Goal: Task Accomplishment & Management: Manage account settings

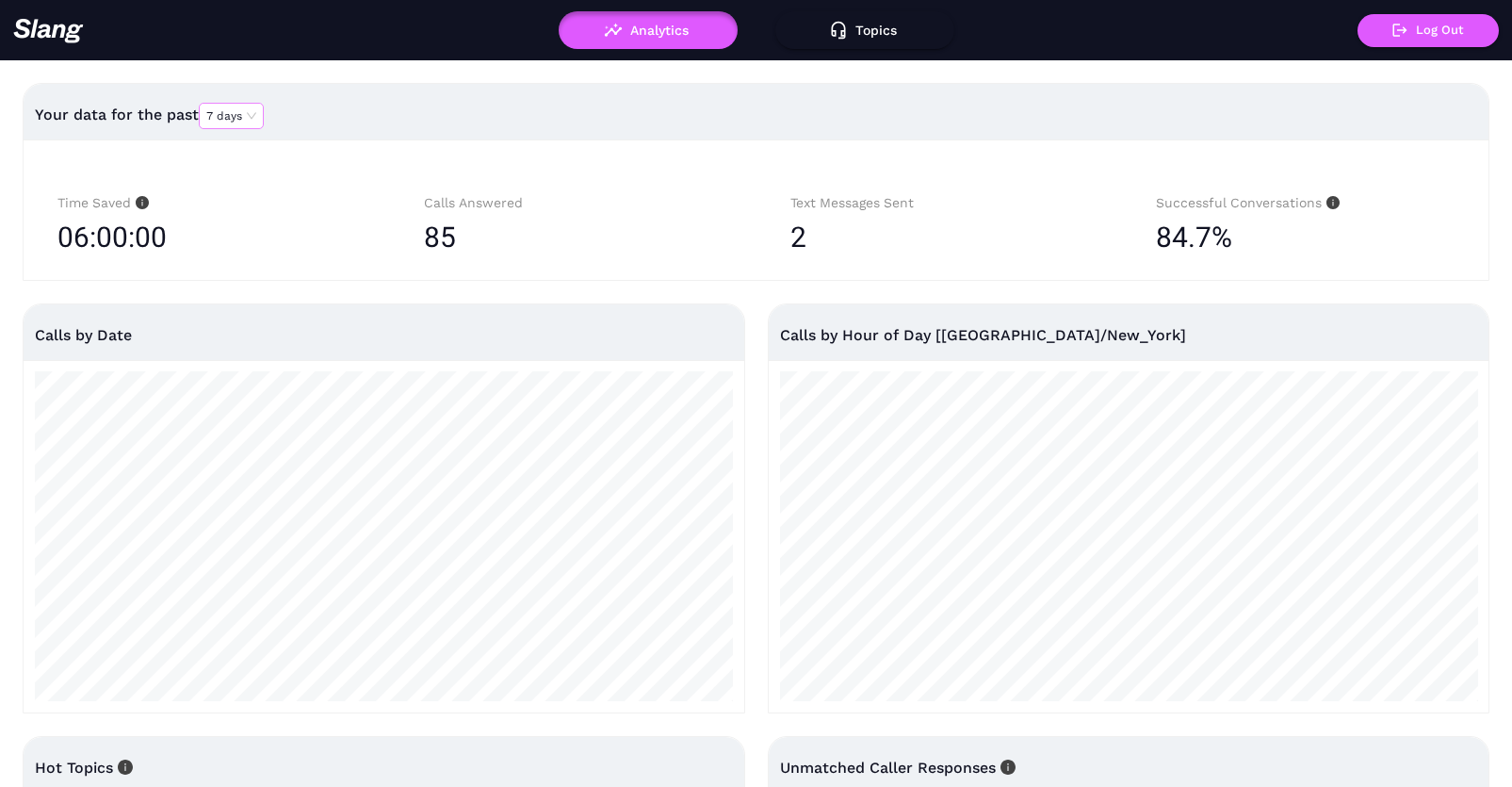
click at [248, 121] on span "7 days" at bounding box center [231, 116] width 50 height 25
click at [240, 170] on div "30 days" at bounding box center [232, 174] width 49 height 17
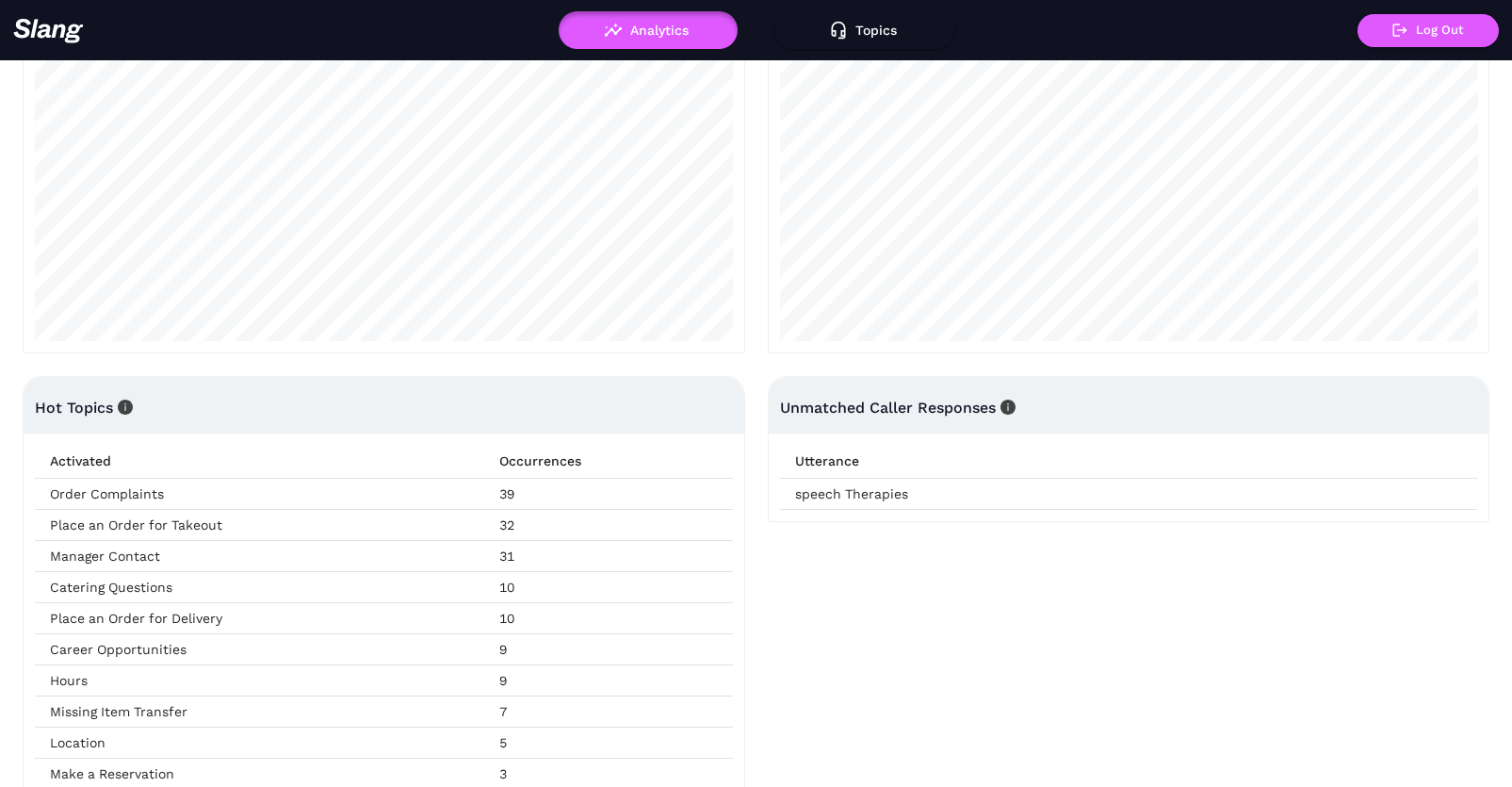
scroll to position [398, 0]
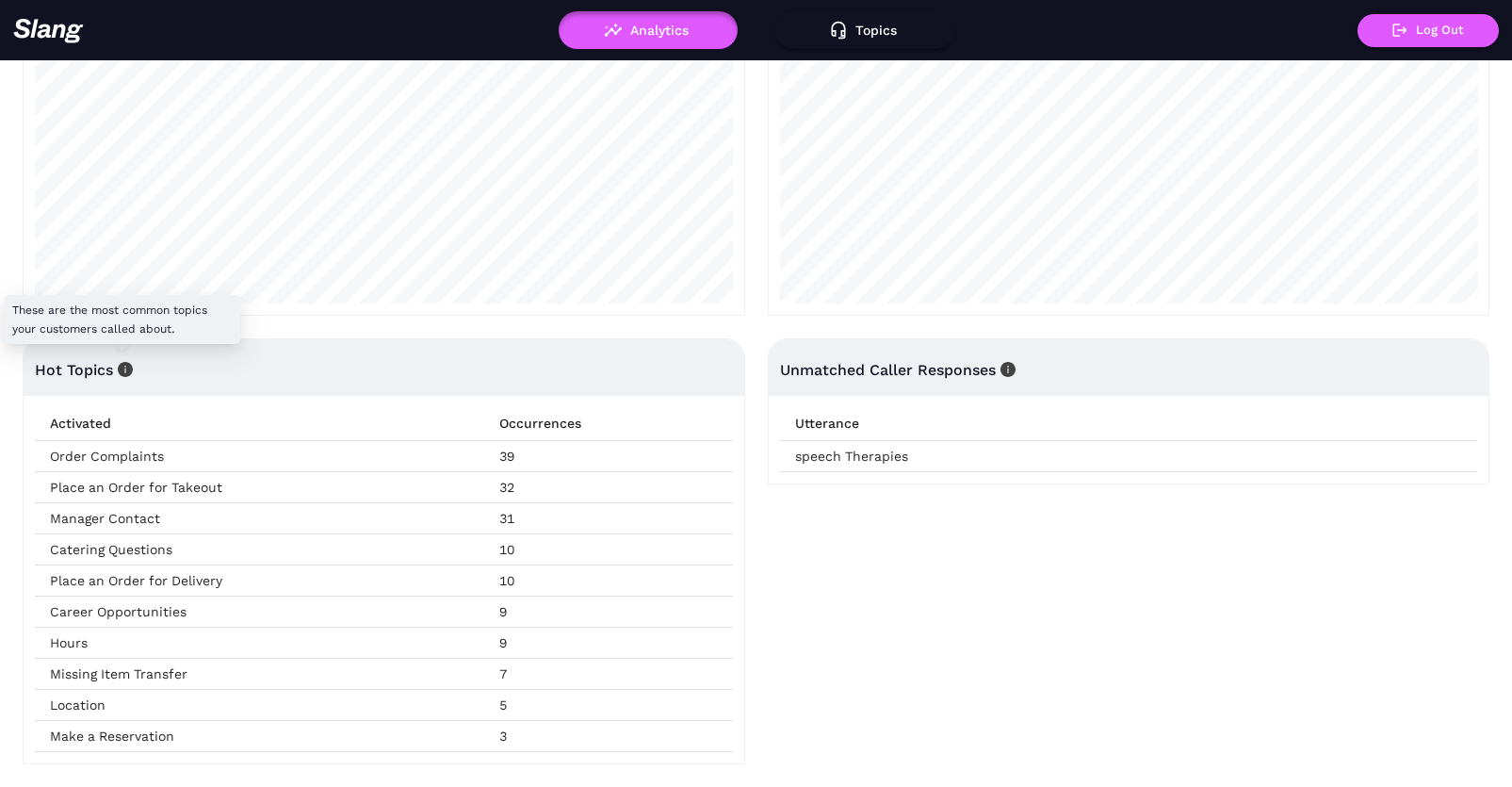
click at [128, 370] on icon "info-circle" at bounding box center [124, 369] width 15 height 15
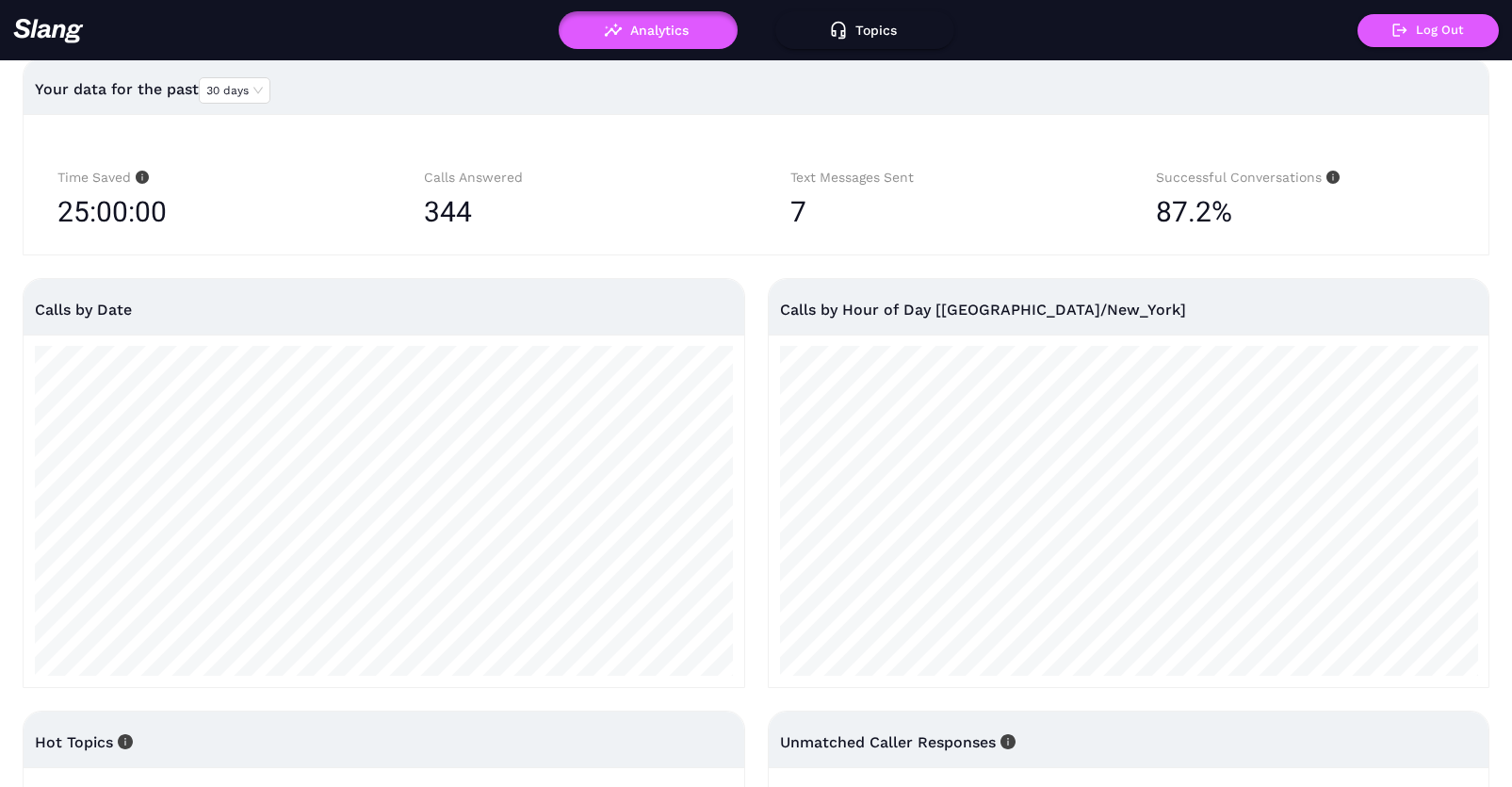
scroll to position [0, 0]
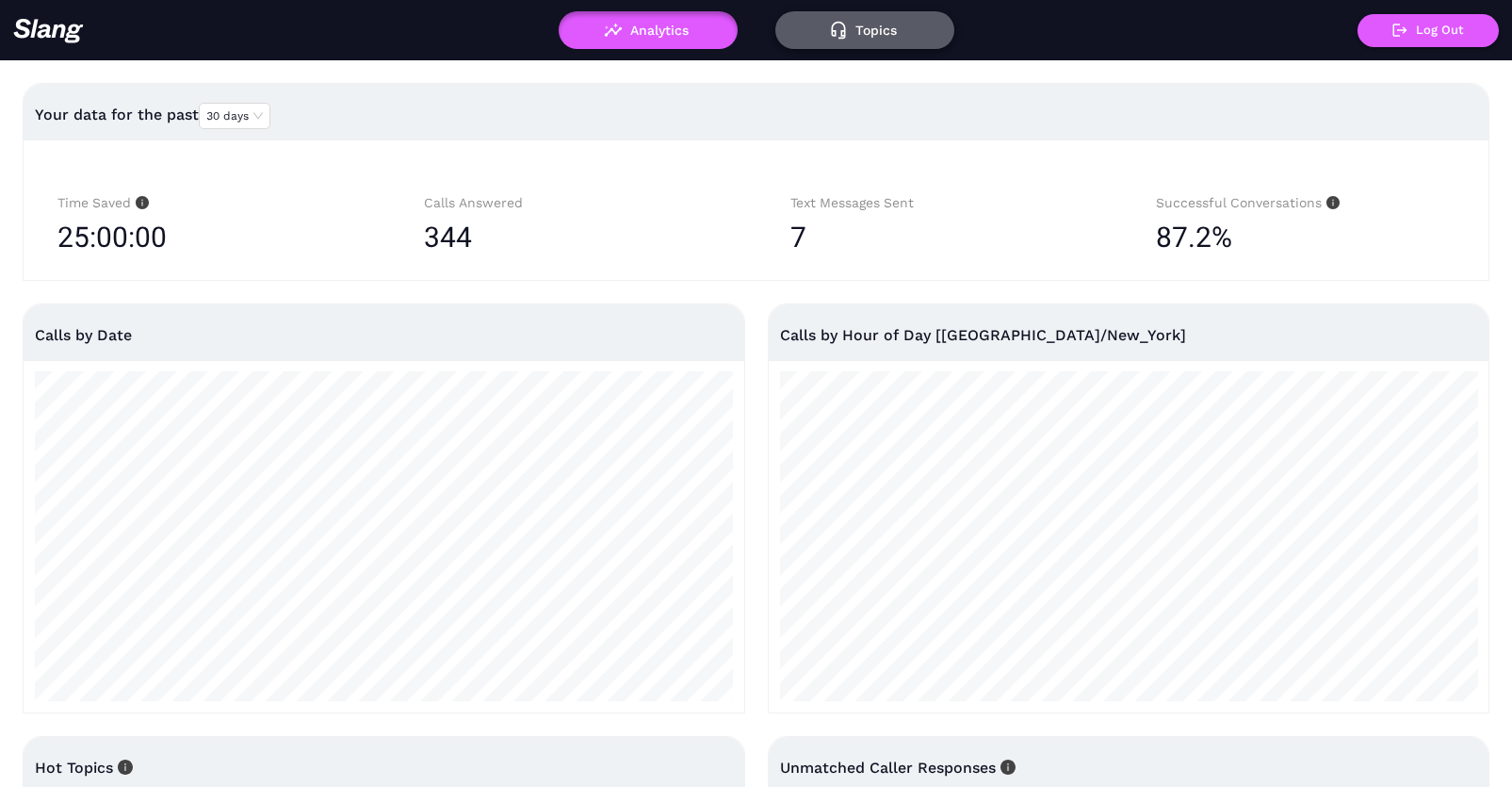
click at [890, 31] on button "Topics" at bounding box center [864, 30] width 179 height 37
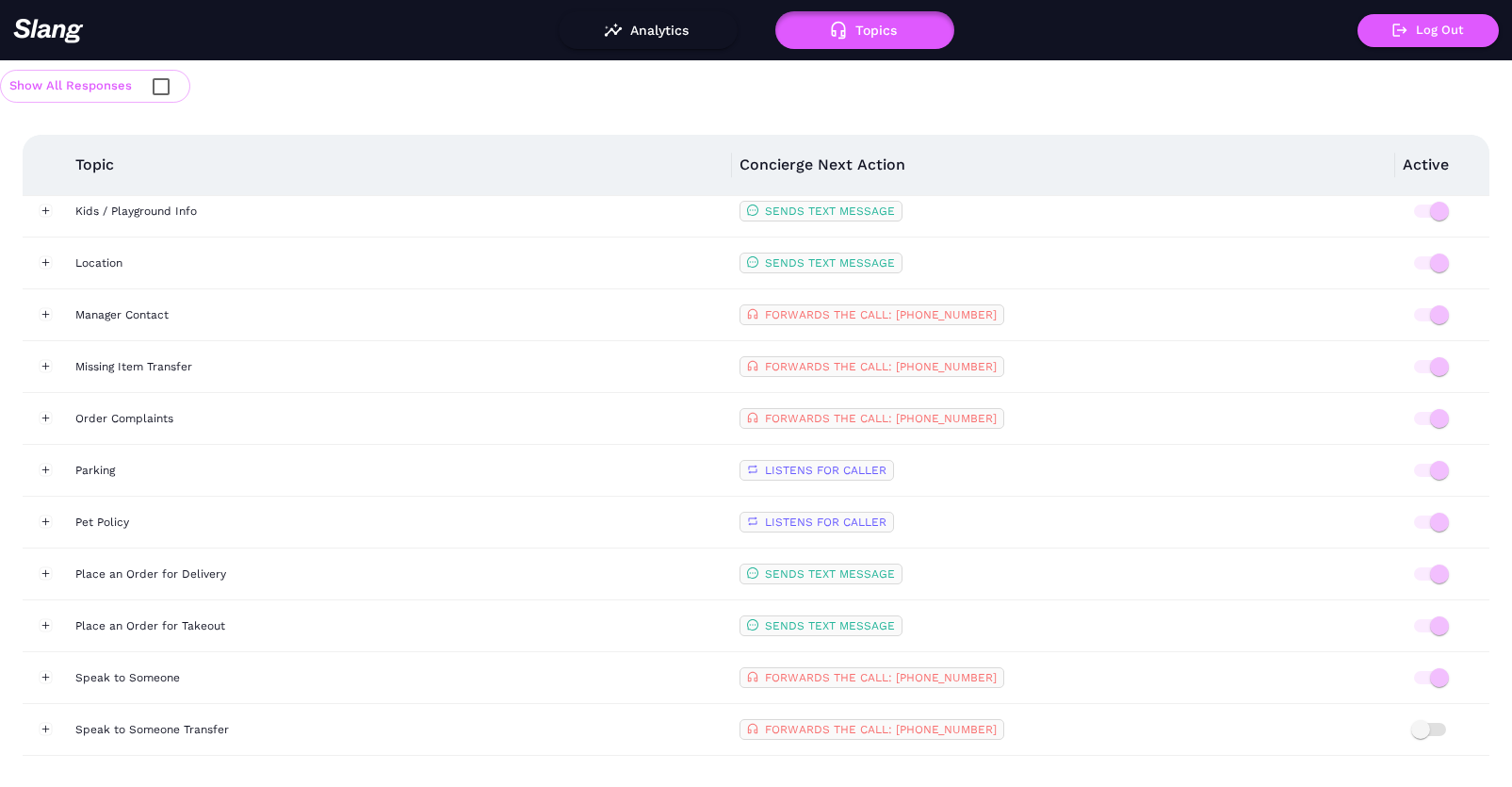
scroll to position [669, 0]
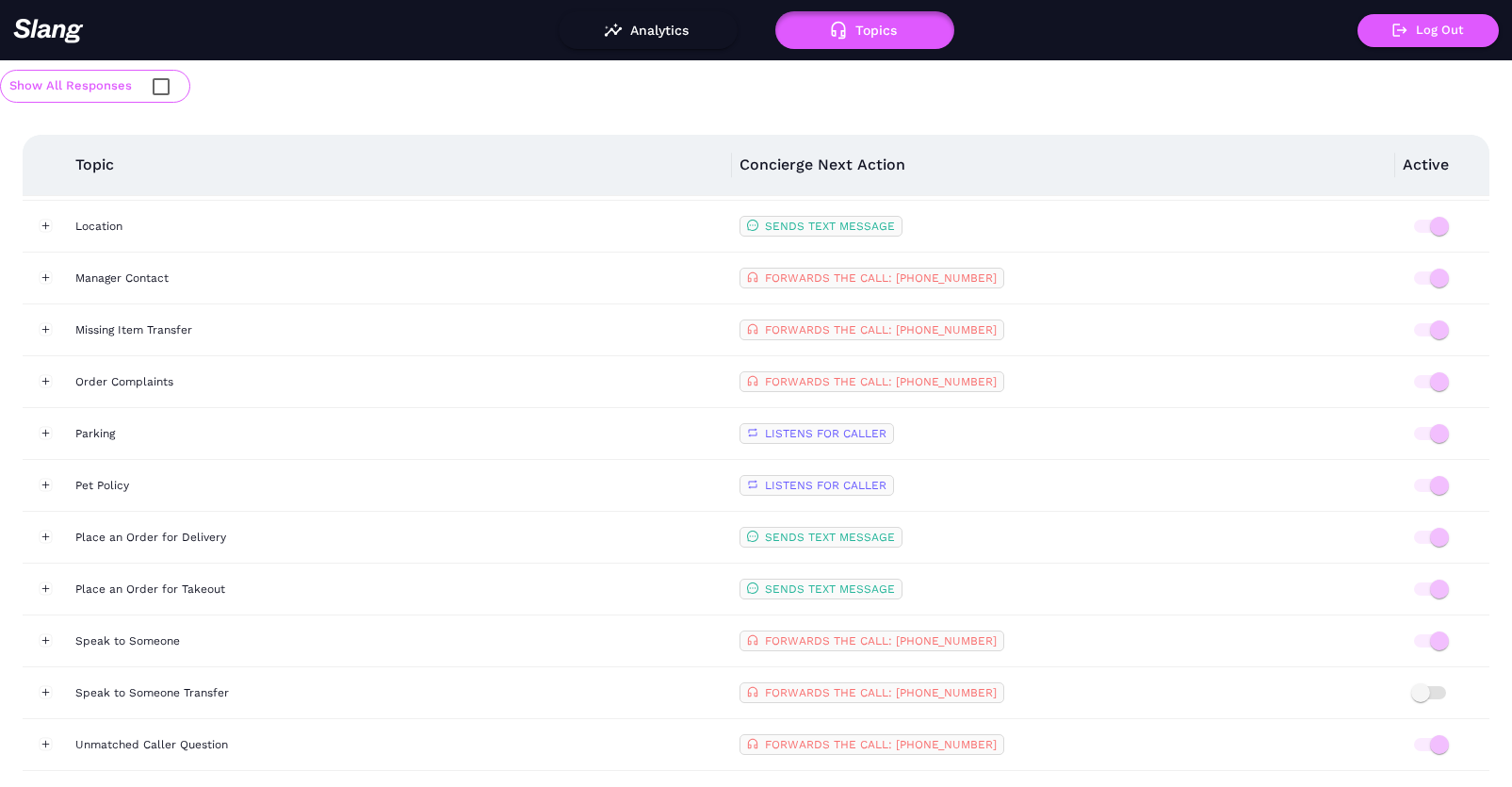
click at [160, 88] on input "checkbox" at bounding box center [161, 86] width 39 height 39
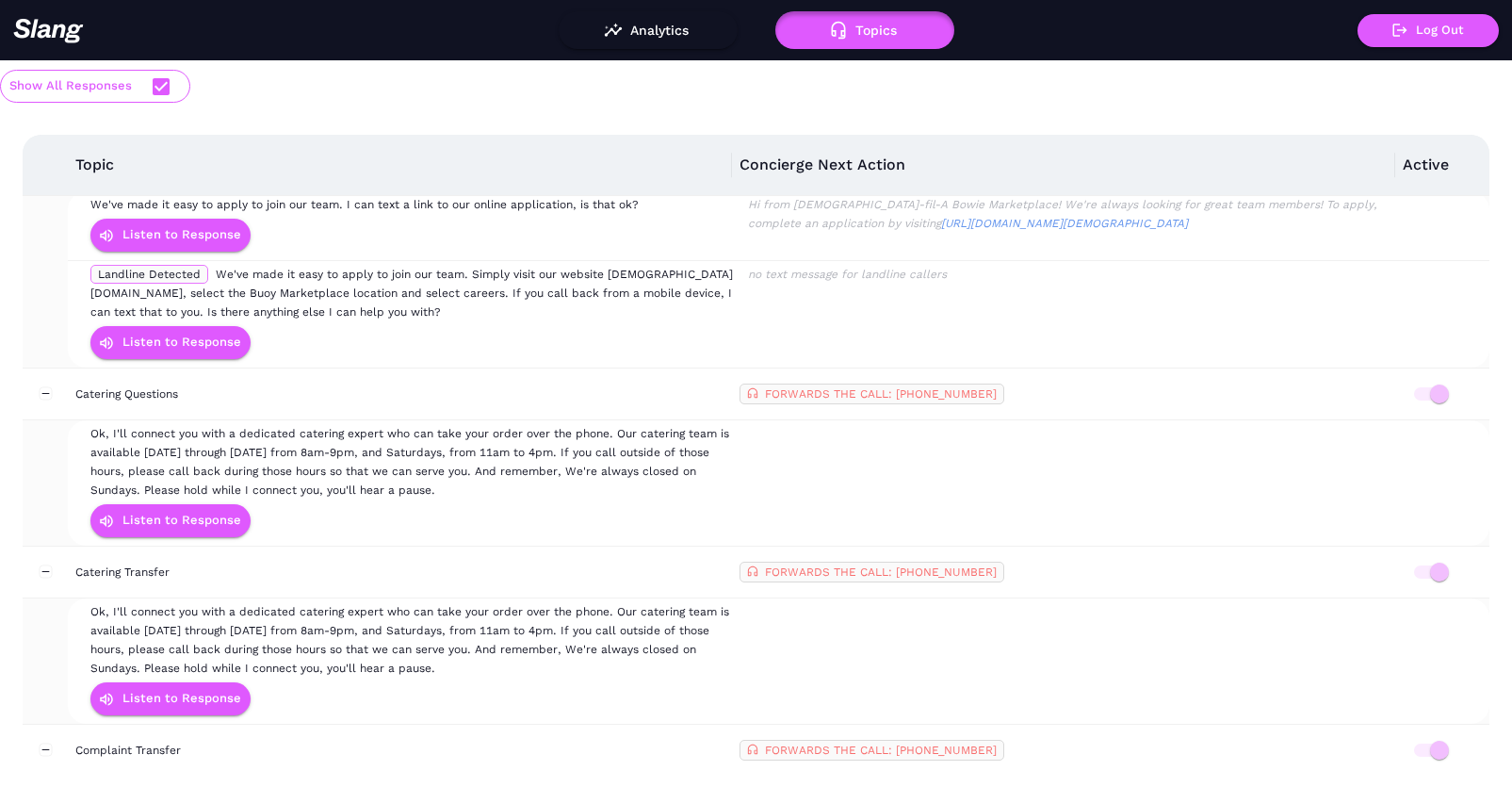
click at [160, 88] on input "checkbox" at bounding box center [161, 86] width 39 height 39
checkbox input "false"
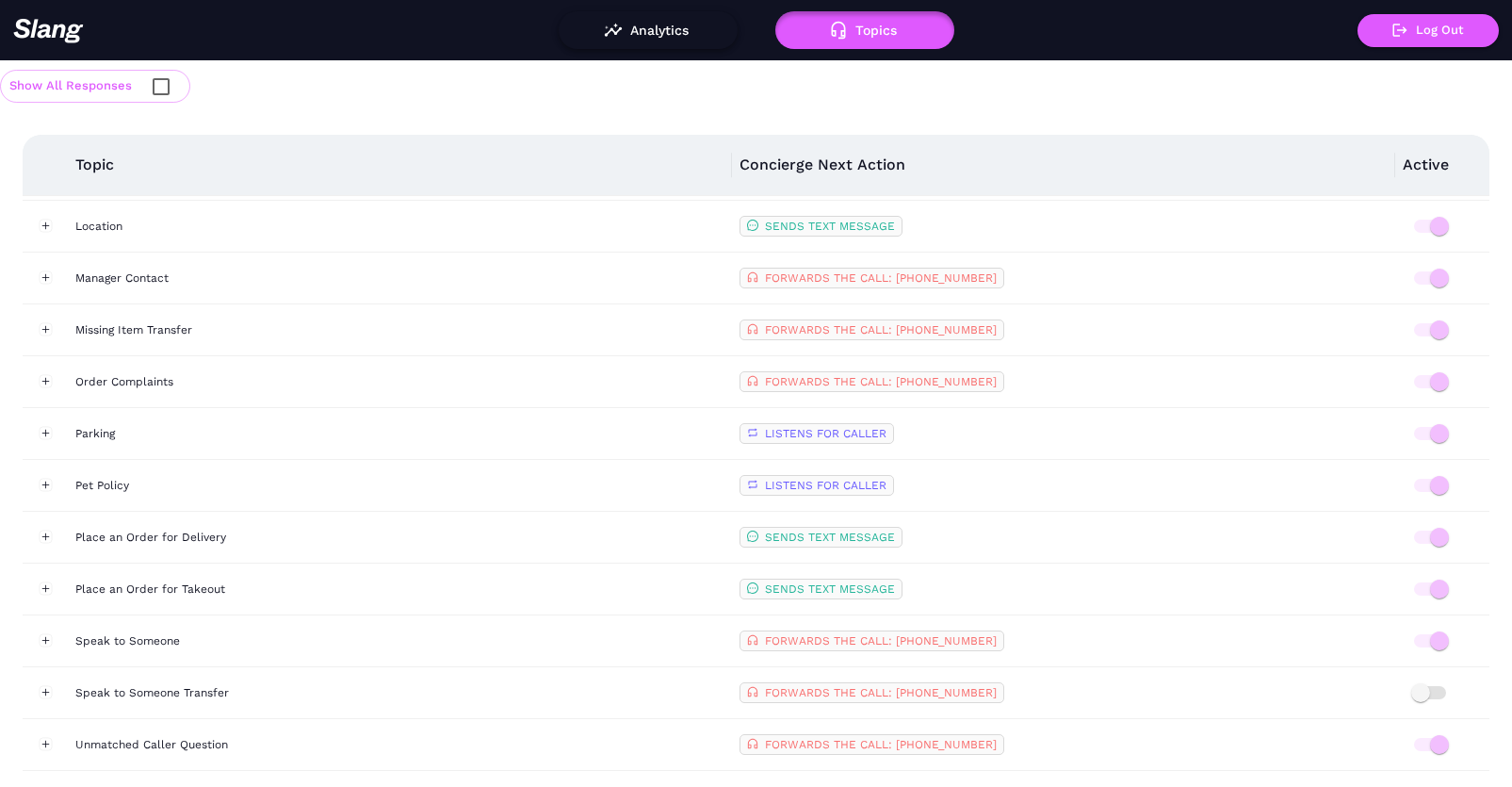
click at [650, 32] on button "Analytics" at bounding box center [648, 30] width 179 height 37
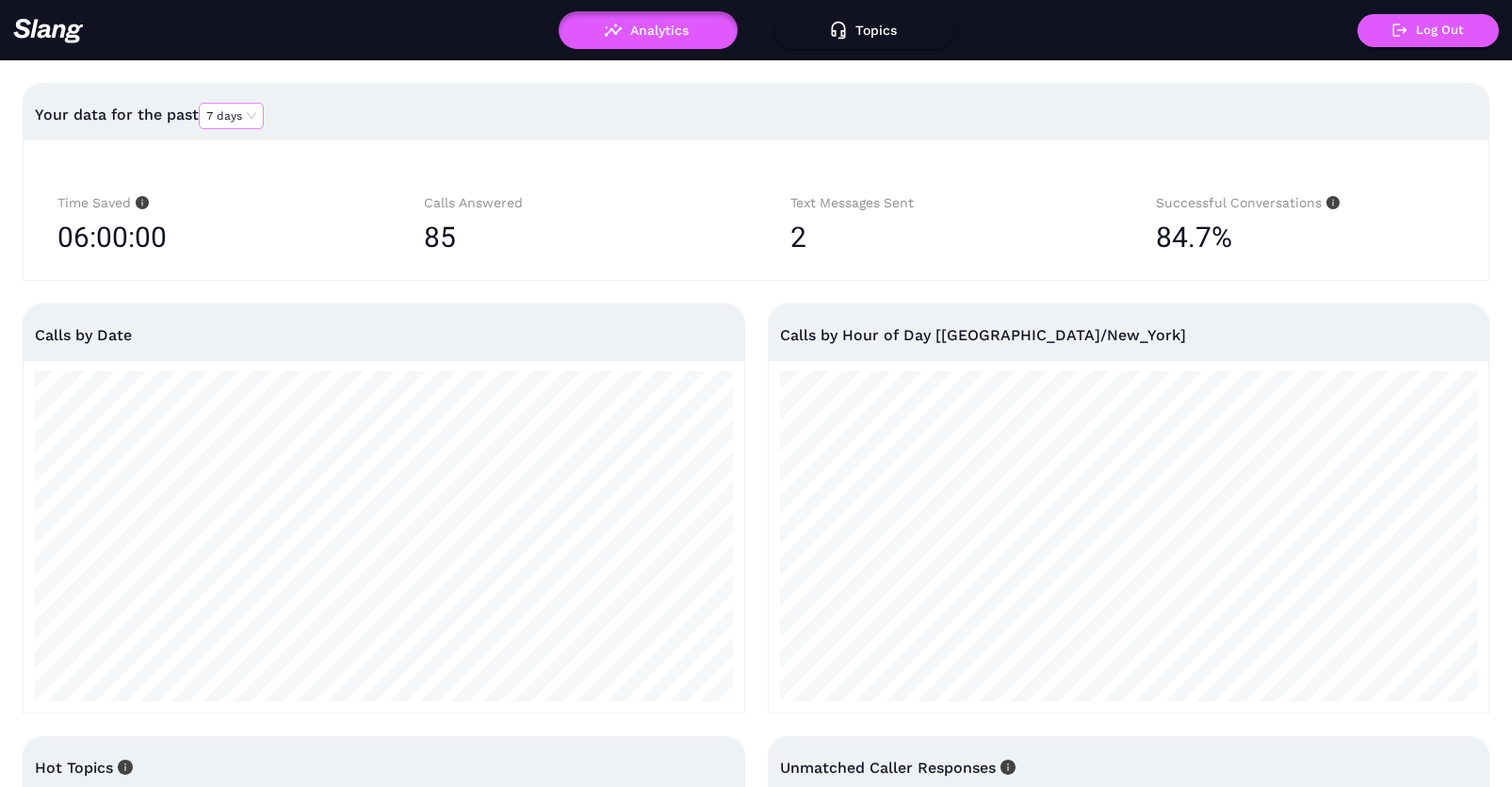
click at [252, 124] on span "7 days" at bounding box center [231, 116] width 50 height 25
click at [243, 177] on div "30 days" at bounding box center [232, 174] width 49 height 17
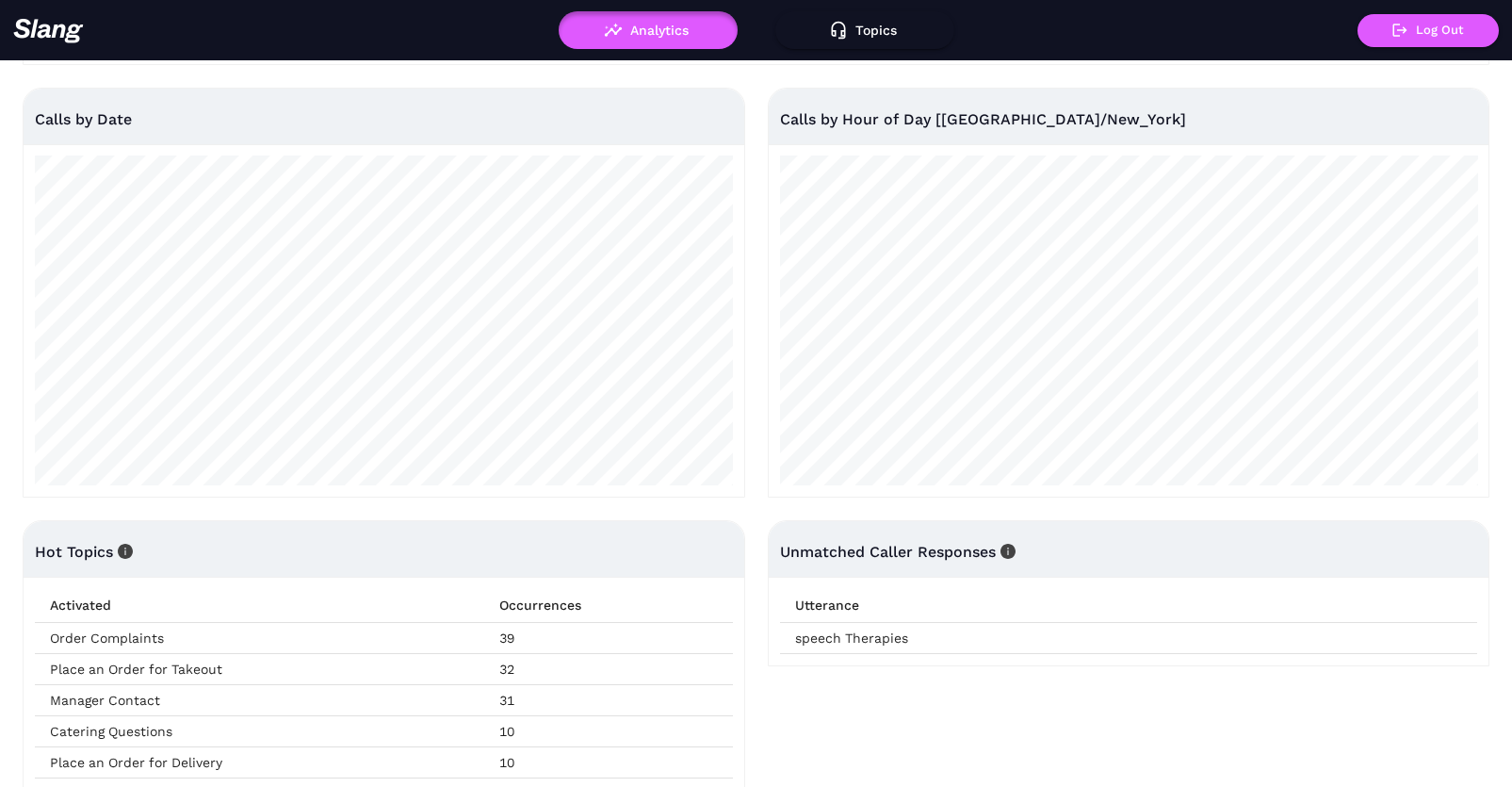
scroll to position [200, 0]
